Goal: Use online tool/utility: Utilize a website feature to perform a specific function

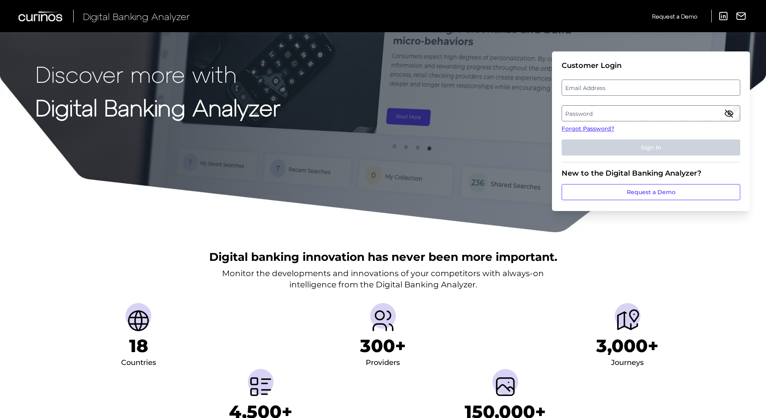
click at [596, 86] on label "Email Address" at bounding box center [650, 87] width 177 height 14
click at [596, 86] on input "email" at bounding box center [651, 88] width 179 height 16
type input "[EMAIL_ADDRESS][DOMAIN_NAME]"
click at [597, 119] on label "Password" at bounding box center [650, 113] width 177 height 14
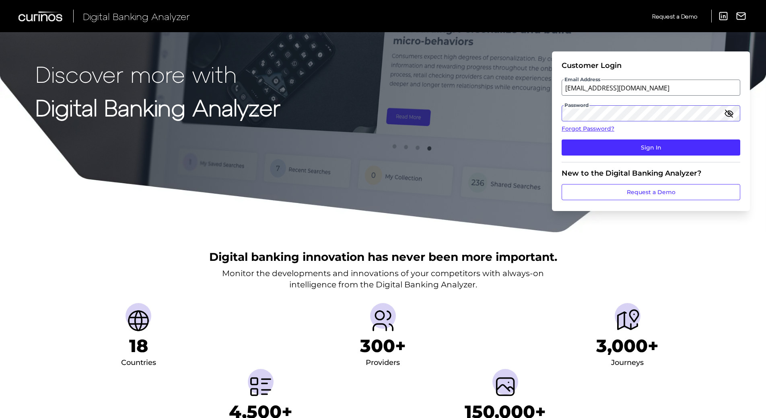
click at [562, 140] on button "Sign In" at bounding box center [651, 148] width 179 height 16
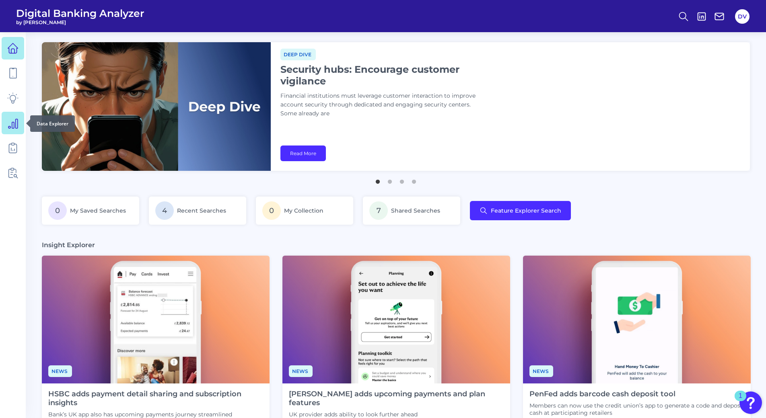
click at [14, 122] on icon at bounding box center [12, 123] width 9 height 9
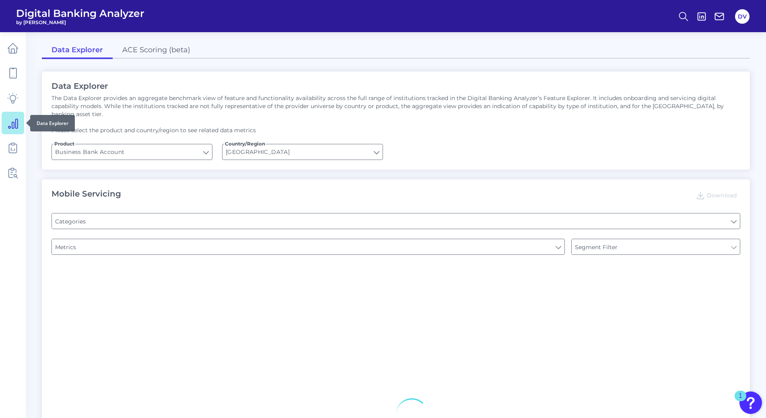
type input "Pre-login Features"
type input "Channel"
type input "Type of Institution"
type input "Login"
type input "Type of Institution"
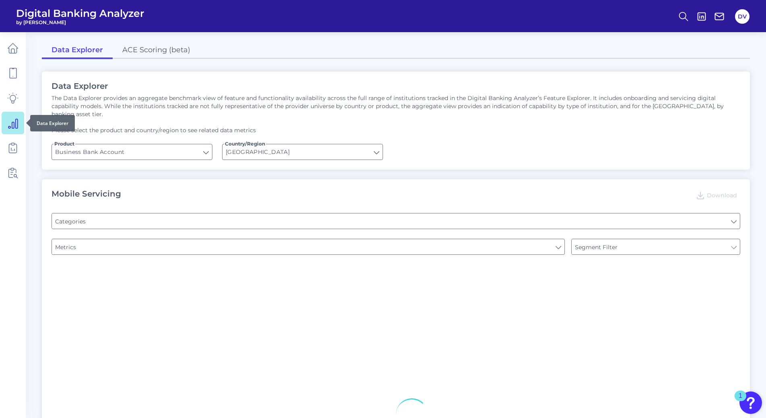
type input "Type of Institution"
type input "Upon opening the app are users immediately prompted to use Touch/Face ID to log…"
type input "Can you apply for the PRODUCT as a new to brand customer on ANY digital channel?"
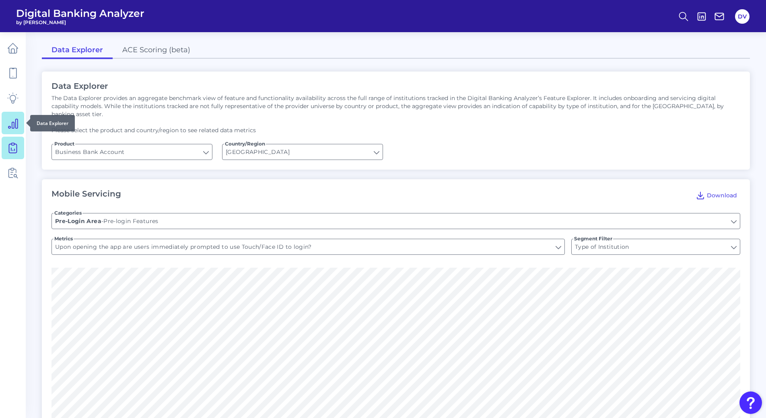
type input "Does it offer third-party single sign on?"
click at [15, 149] on icon at bounding box center [12, 147] width 11 height 11
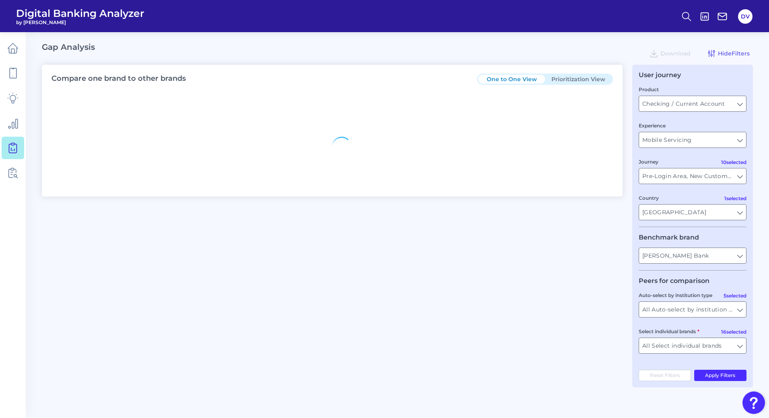
type input "All Journeys"
type input "All Countries"
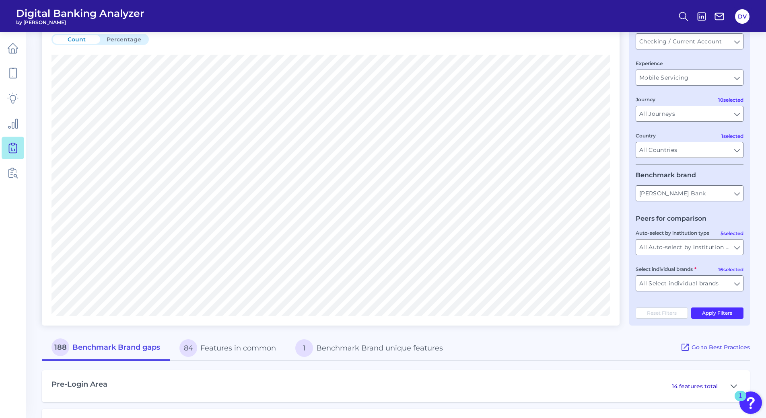
scroll to position [64, 0]
click at [735, 284] on input "All Select individual brands" at bounding box center [689, 282] width 107 height 15
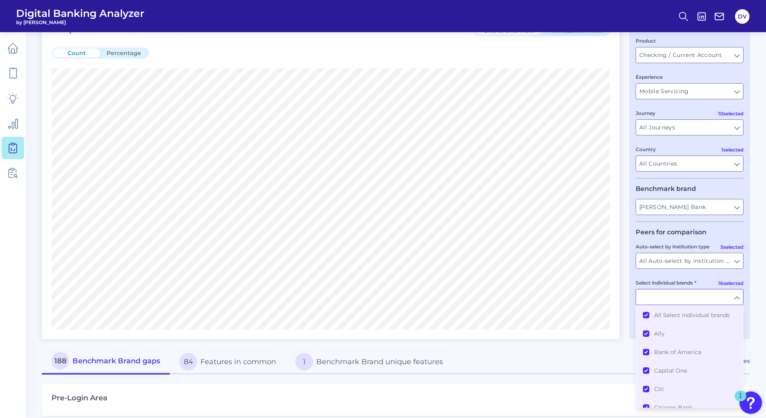
scroll to position [47, 0]
